Goal: Ask a question: Seek information or help from site administrators or community

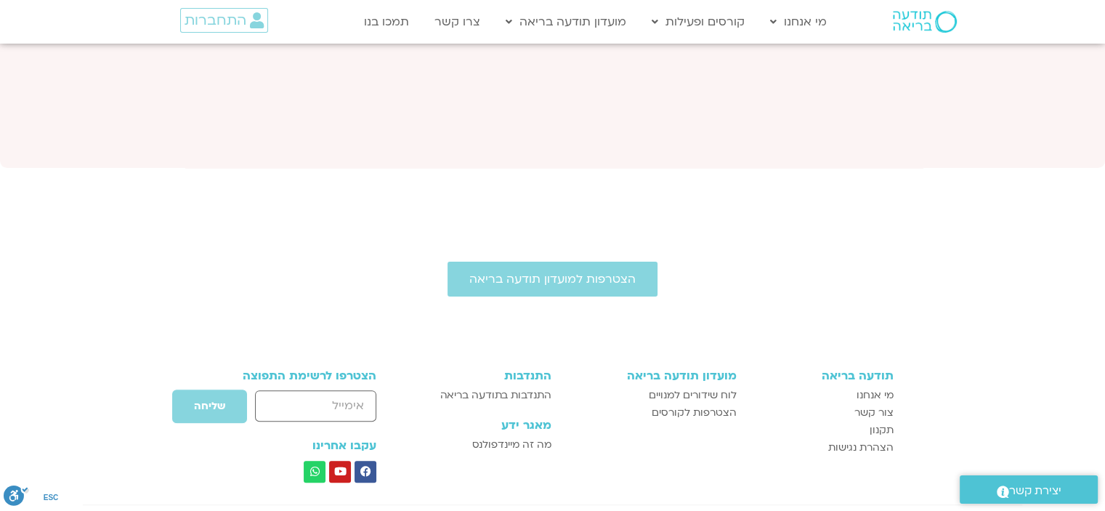
scroll to position [5872, 0]
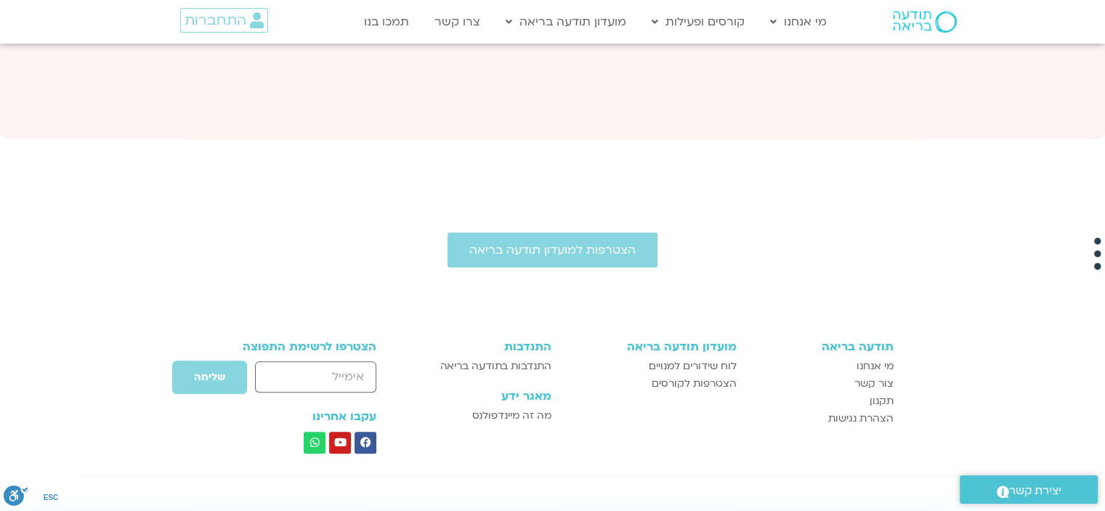
click at [1030, 488] on span "יצירת קשר" at bounding box center [1035, 491] width 52 height 20
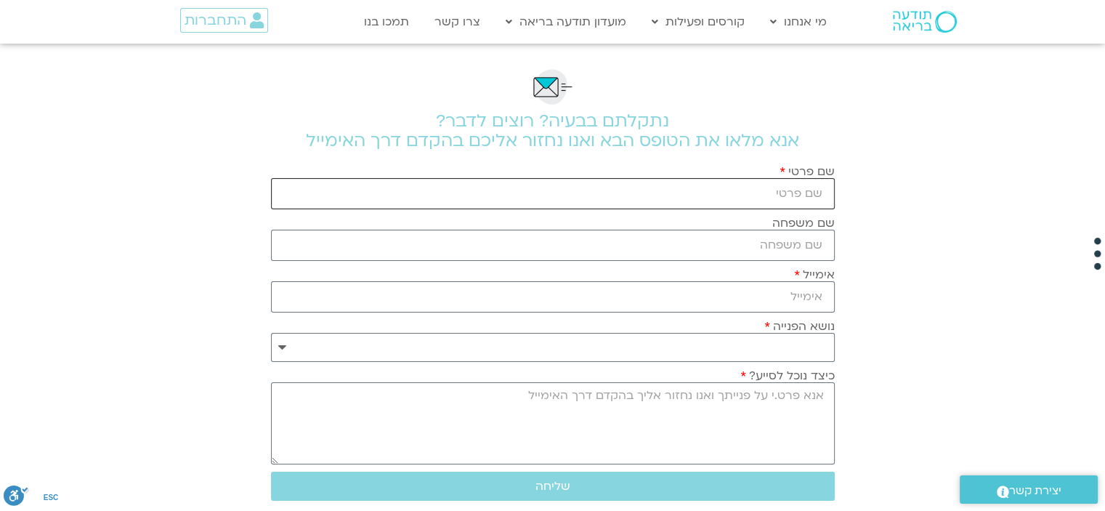
click at [778, 188] on input "שם פרטי" at bounding box center [553, 193] width 564 height 31
type input "שרה גיטי קאופמן"
click at [731, 245] on input "שם משפחה" at bounding box center [553, 245] width 564 height 31
click at [747, 295] on input "אימייל" at bounding box center [553, 296] width 564 height 31
type input "sgk5338@gmail.com"
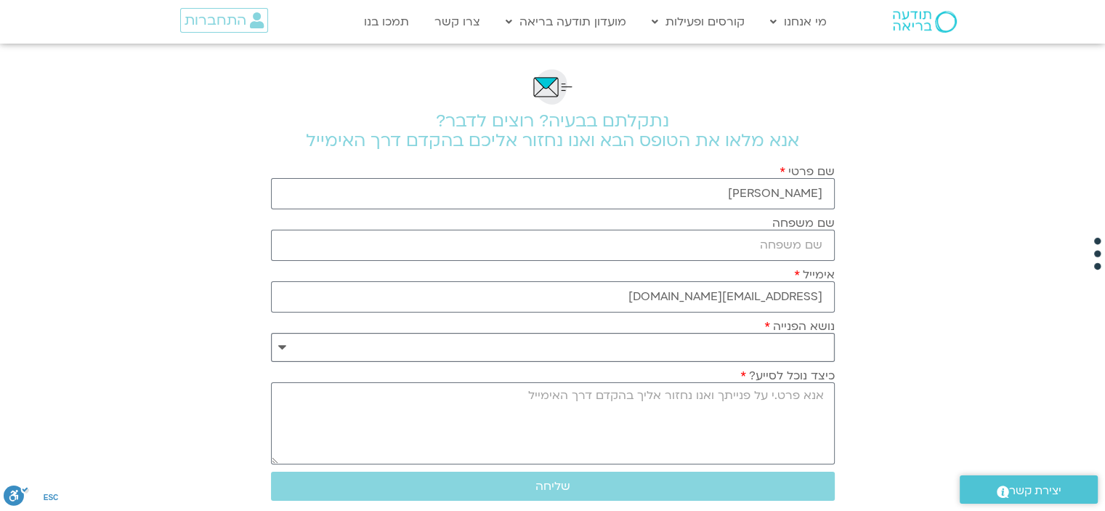
click at [754, 344] on select "**********" at bounding box center [553, 347] width 564 height 29
select select "**********"
click at [271, 333] on select "**********" at bounding box center [553, 347] width 564 height 29
click at [744, 419] on textarea "כיצד נוכל לסייע?" at bounding box center [553, 423] width 564 height 82
type textarea "ר"
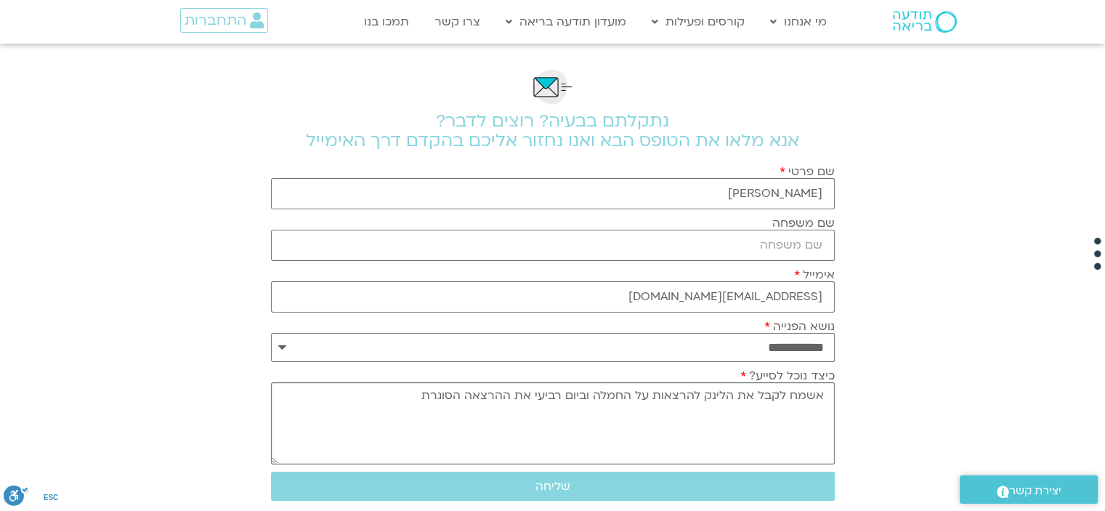
click at [701, 391] on textarea "אשמח לקבל את הלינק להרצאות על החמלה וביום רביעי את ההרצאה הסוגרת" at bounding box center [553, 423] width 564 height 82
type textarea "אשמח לקבל את הלינק למייל להרצאות על החמלה וביום רביעי את ההרצאה הסוגרת"
click at [580, 491] on span "שליחה" at bounding box center [553, 486] width 529 height 13
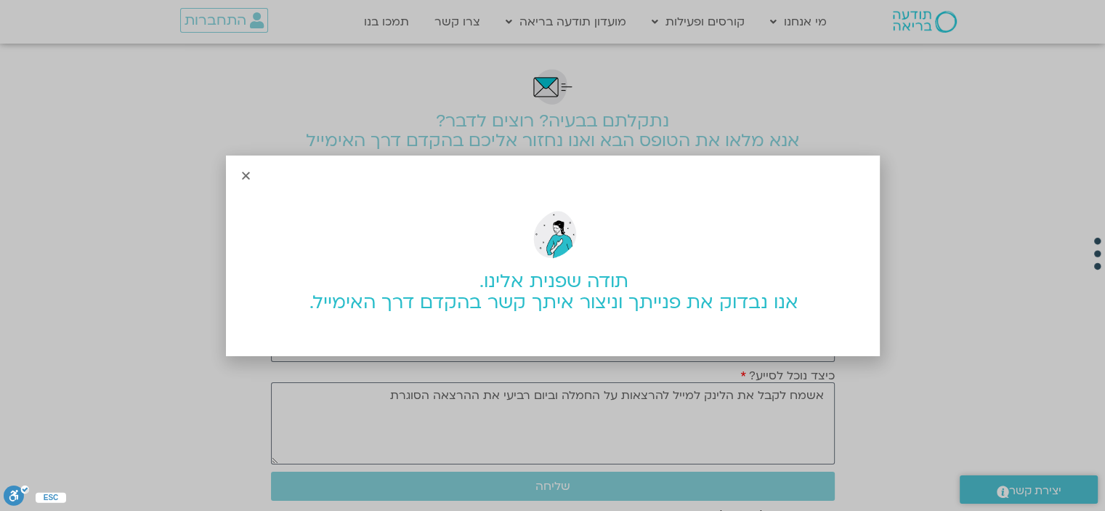
click at [605, 419] on div "תודה שפנית אלינו. אנו נבדוק את פנייתך וניצור איתך קשר בהקדם דרך האימייל." at bounding box center [552, 255] width 1105 height 511
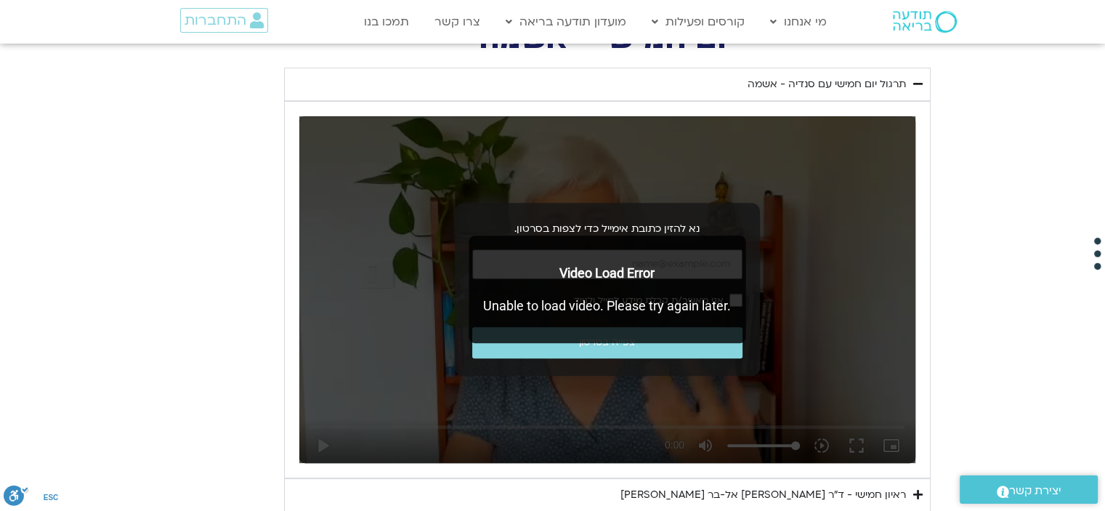
scroll to position [594, 0]
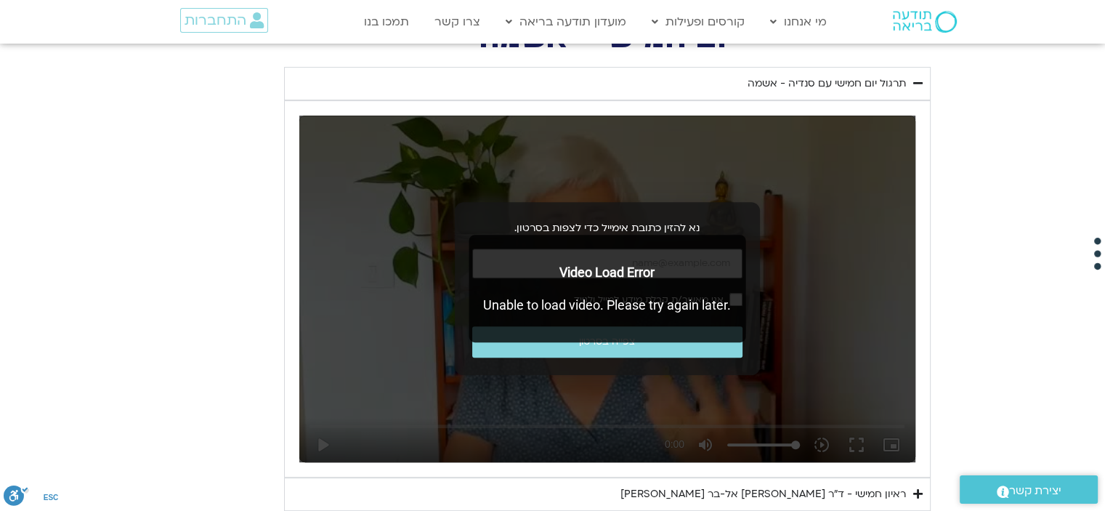
click at [553, 259] on div "Video Load Error Unable to load video. Please try again later." at bounding box center [607, 289] width 277 height 108
click at [589, 329] on div "Video Load Error Unable to load video. Please try again later." at bounding box center [607, 289] width 277 height 108
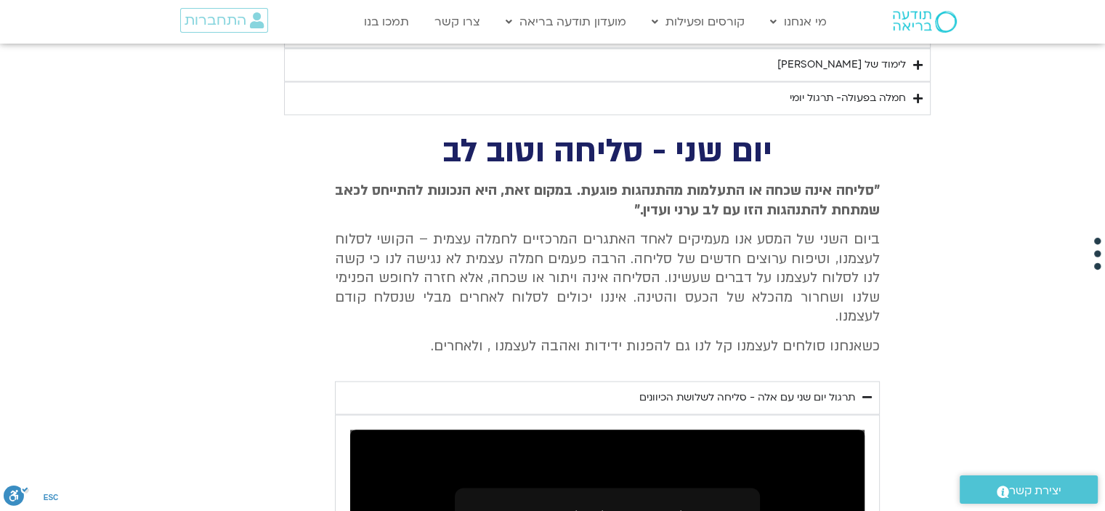
scroll to position [2275, 0]
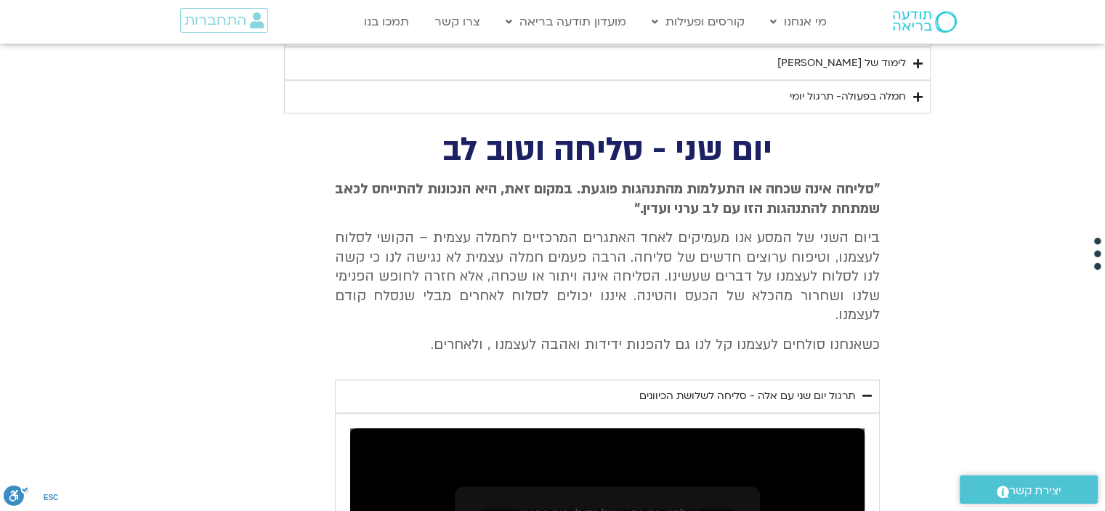
click at [842, 387] on div "תרגול יום שני עם אלה - סליחה לשלושת הכיוונים" at bounding box center [748, 395] width 216 height 17
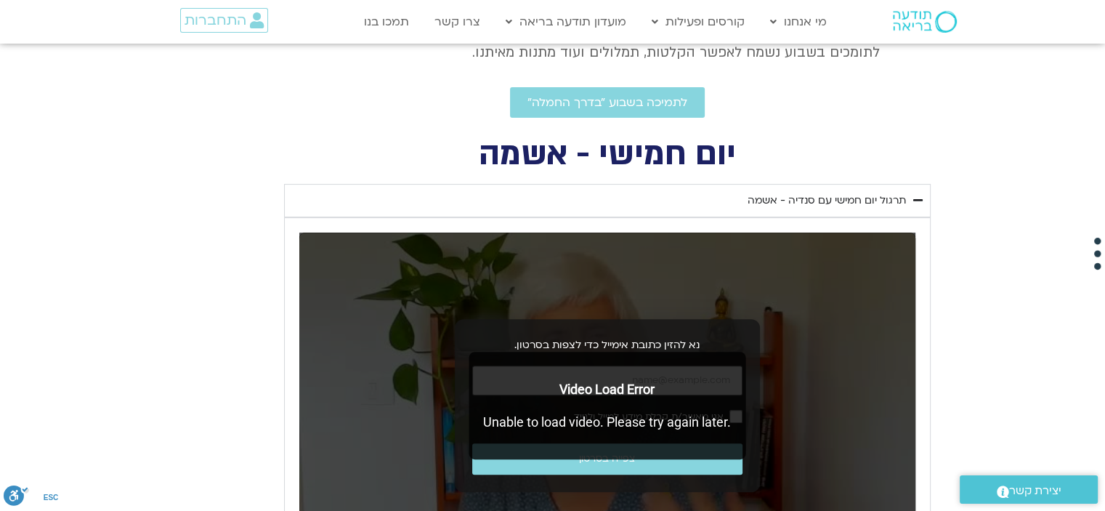
scroll to position [480, 0]
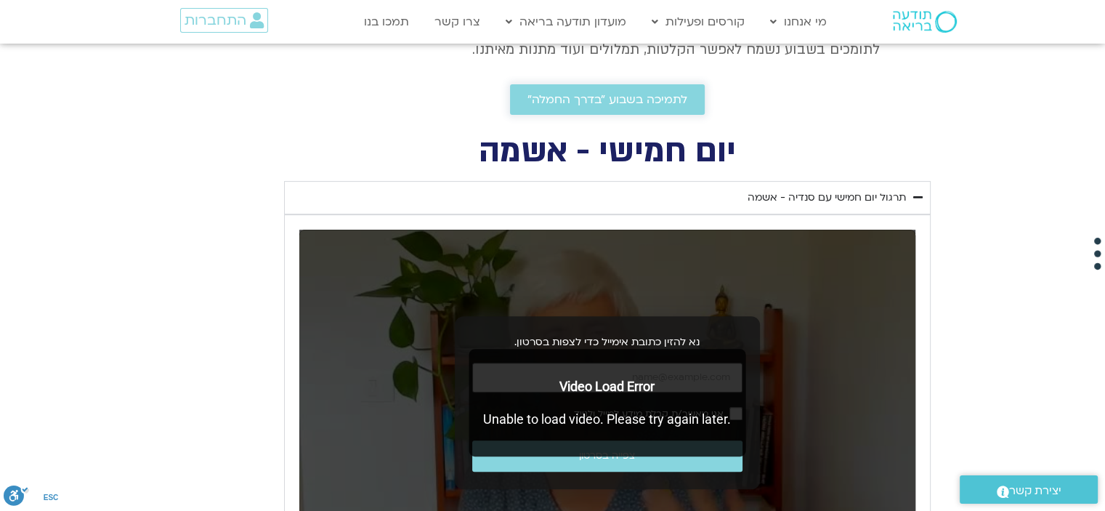
click at [571, 98] on span "לתמיכה בשבוע ״בדרך החמלה״" at bounding box center [608, 99] width 160 height 13
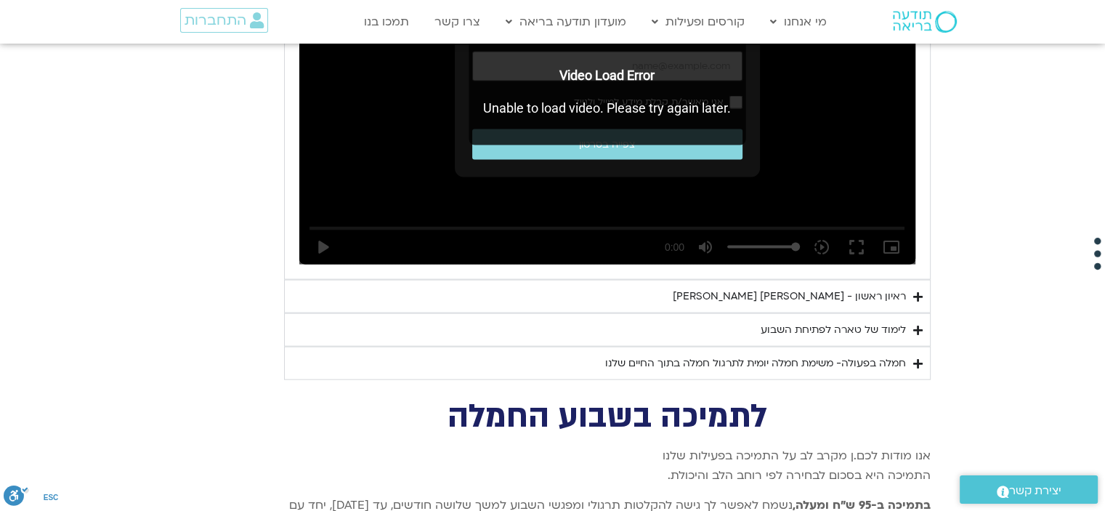
scroll to position [3156, 0]
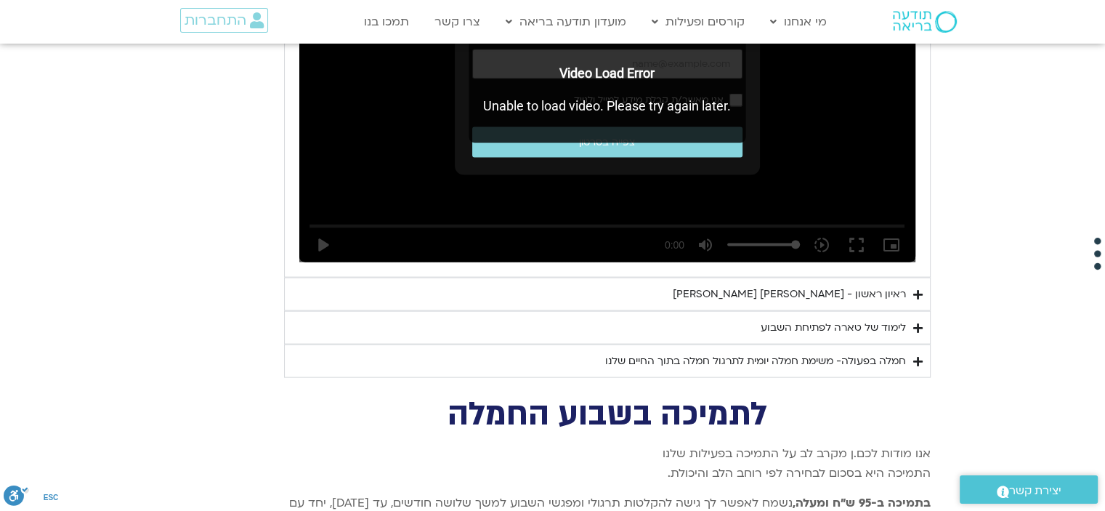
click at [858, 352] on div "חמלה בפעולה- משימת חמלה יומית לתרגול חמלה בתוך החיים שלנו" at bounding box center [755, 360] width 301 height 17
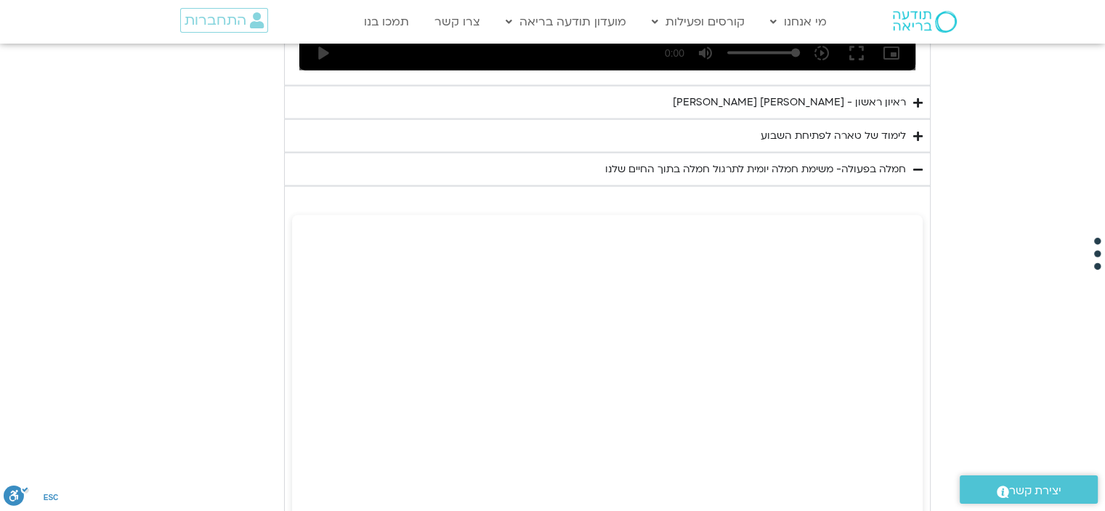
scroll to position [3071, 0]
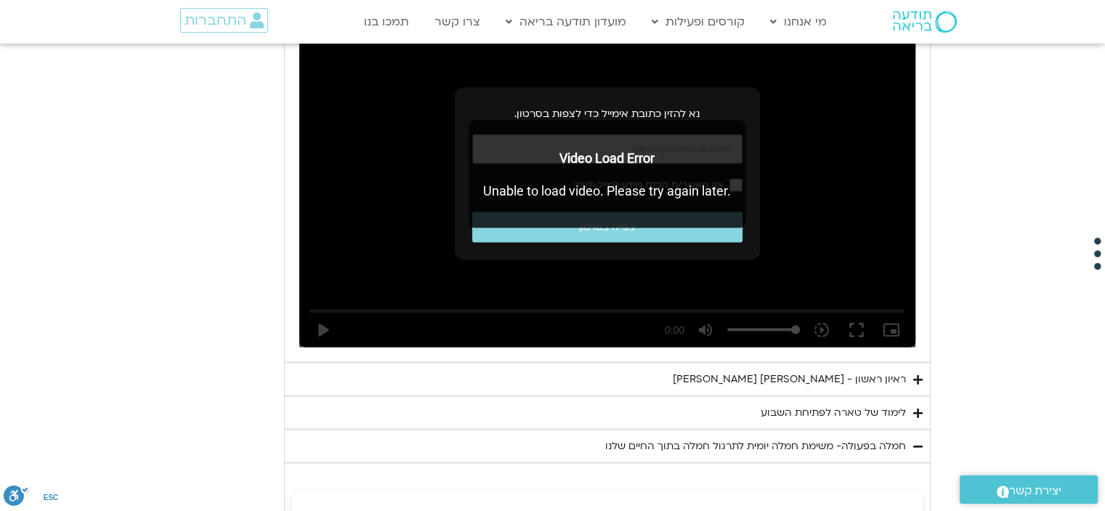
click at [868, 404] on div "לימוד של טארה לפתיחת השבוע" at bounding box center [833, 412] width 145 height 17
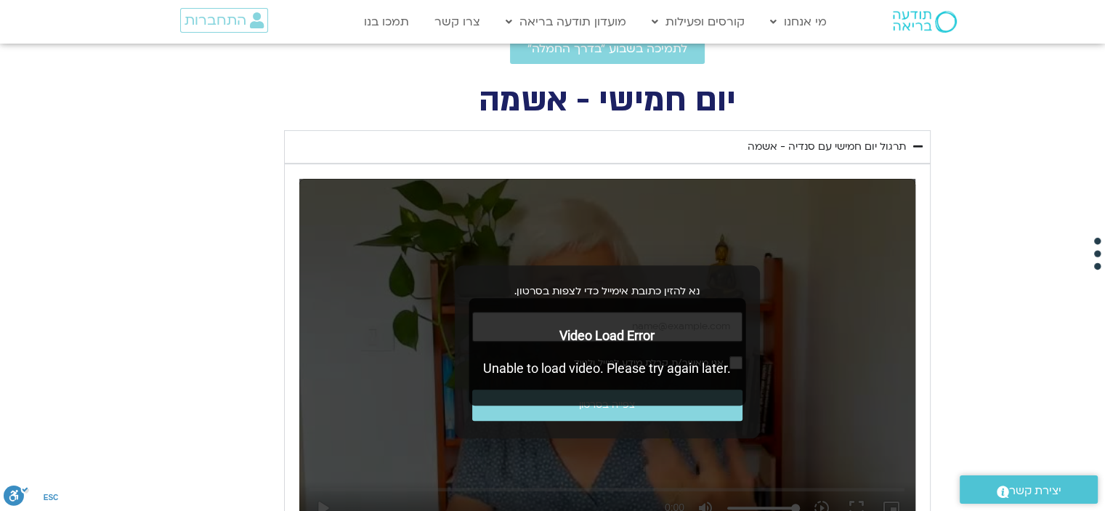
scroll to position [538, 0]
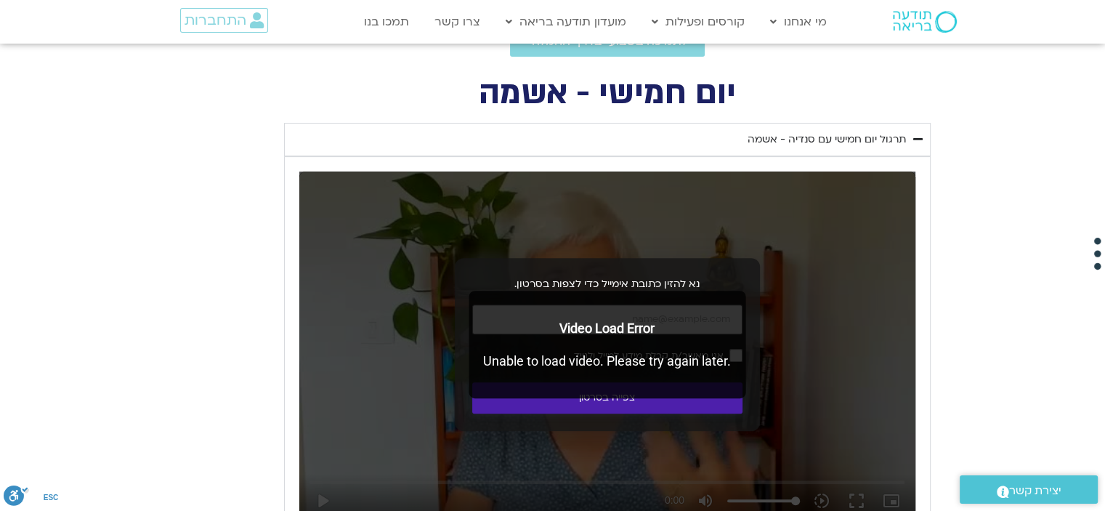
click at [622, 403] on button "צפייה בסרטון" at bounding box center [607, 397] width 270 height 31
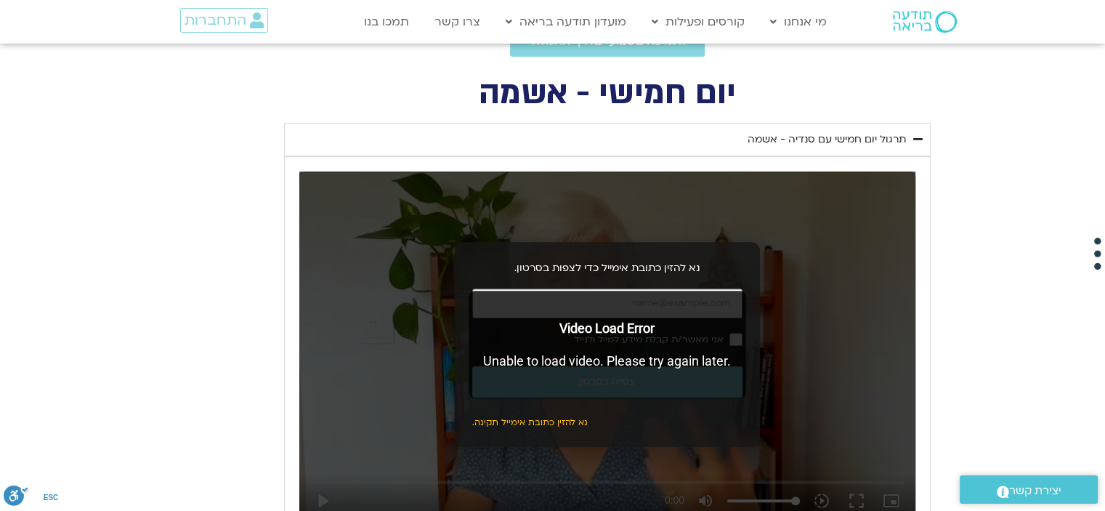
click at [592, 302] on div "Video Load Error Unable to load video. Please try again later." at bounding box center [607, 345] width 277 height 108
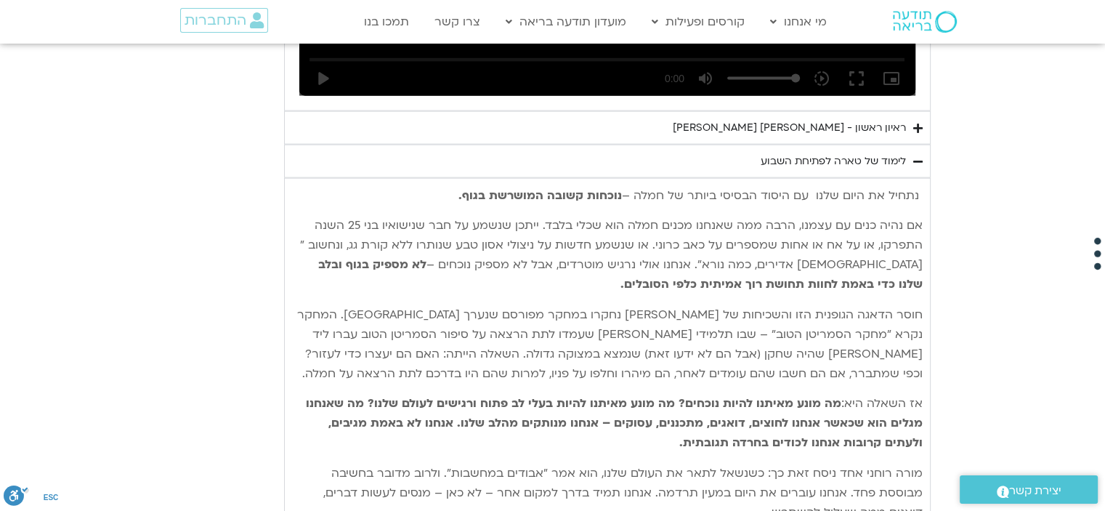
scroll to position [3290, 0]
